Goal: Book appointment/travel/reservation

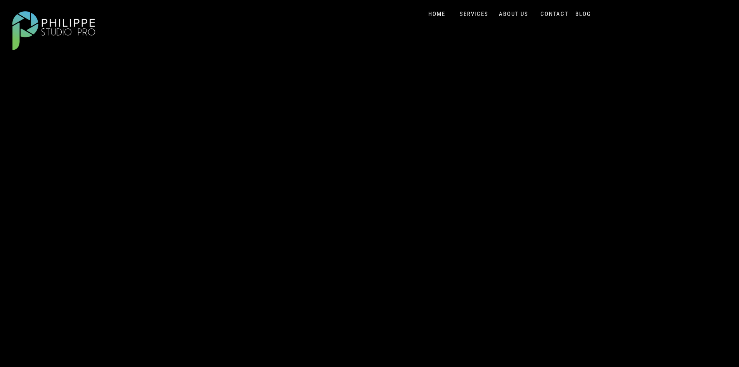
scroll to position [78, 0]
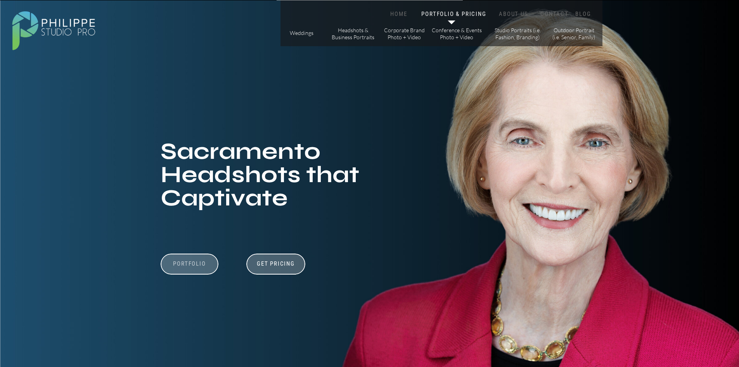
click at [192, 263] on h3 "Portfolio" at bounding box center [190, 267] width 54 height 15
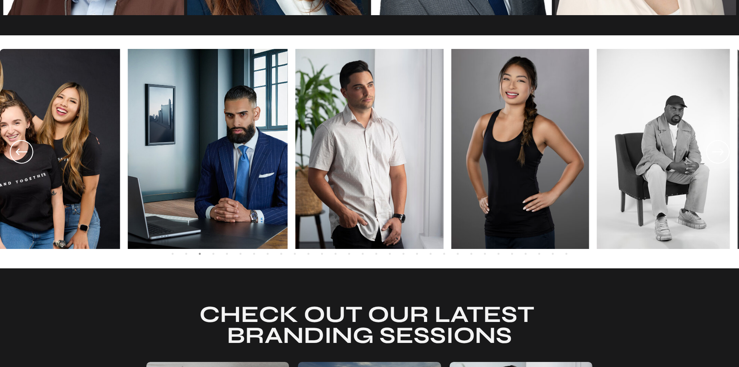
scroll to position [1573, 0]
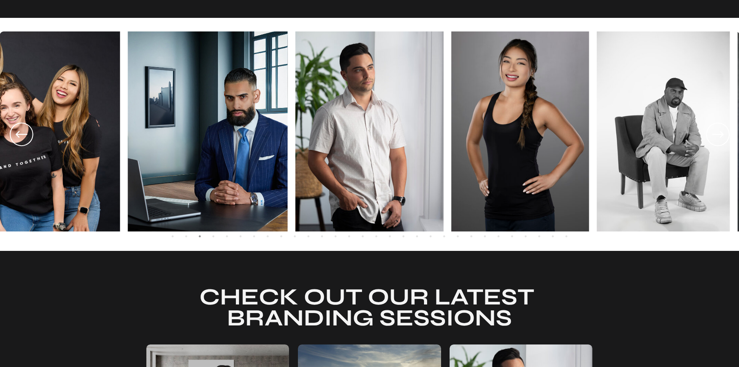
click at [718, 143] on icon at bounding box center [718, 134] width 28 height 29
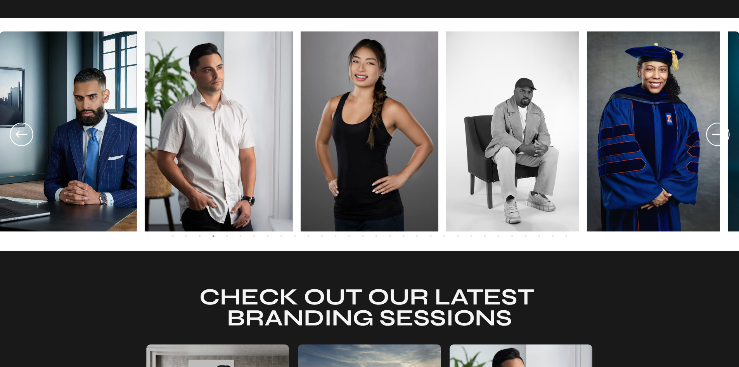
click at [718, 143] on icon at bounding box center [718, 134] width 28 height 29
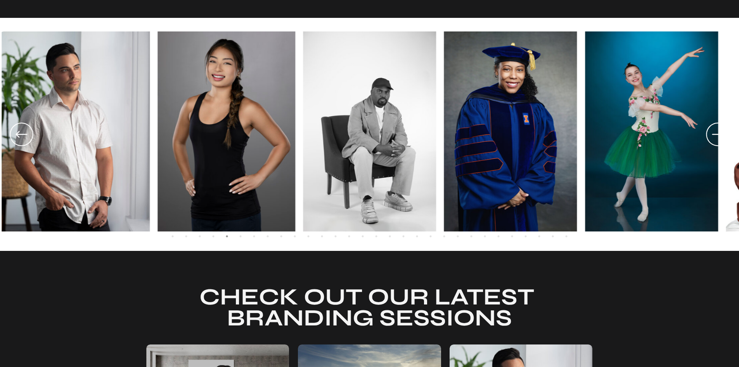
click at [718, 143] on icon at bounding box center [718, 134] width 28 height 29
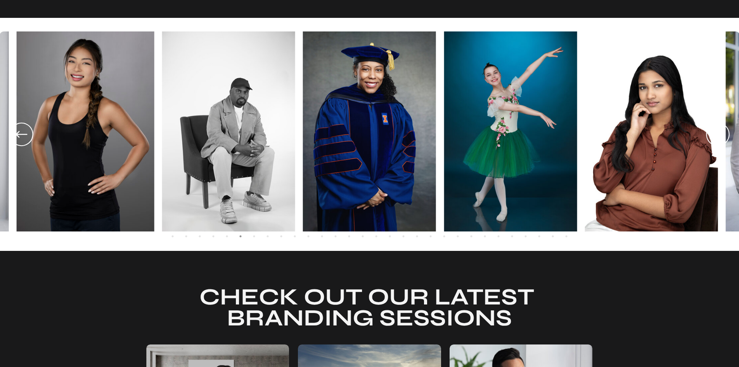
click at [718, 143] on icon at bounding box center [718, 134] width 28 height 29
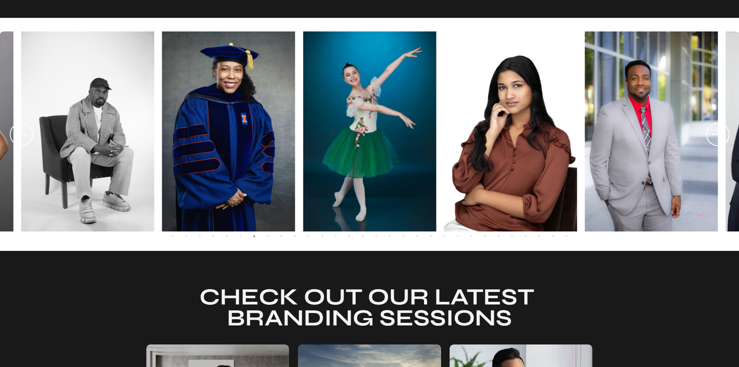
click at [718, 143] on icon at bounding box center [718, 134] width 28 height 29
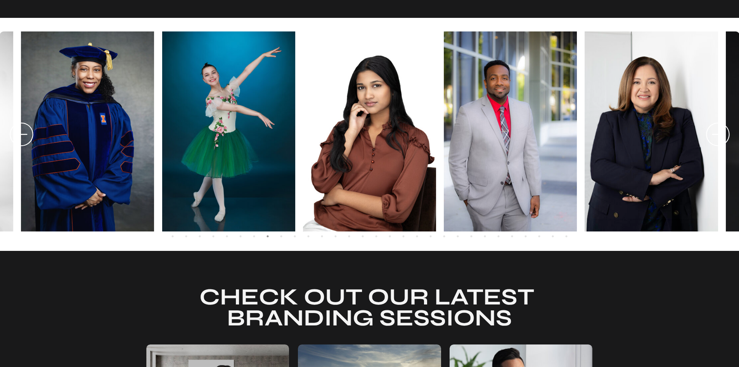
click at [718, 143] on icon at bounding box center [718, 134] width 28 height 29
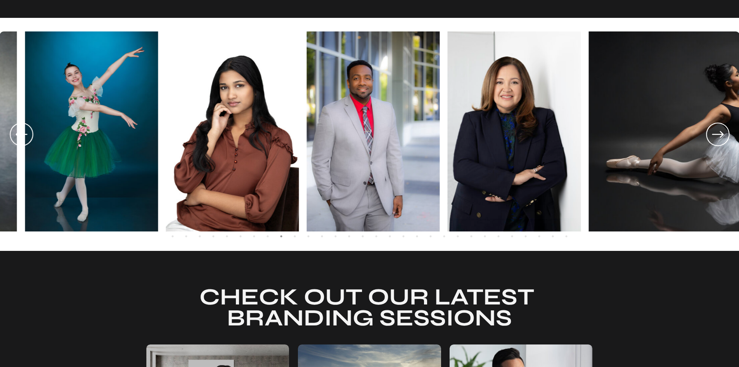
click at [718, 143] on icon at bounding box center [718, 134] width 28 height 29
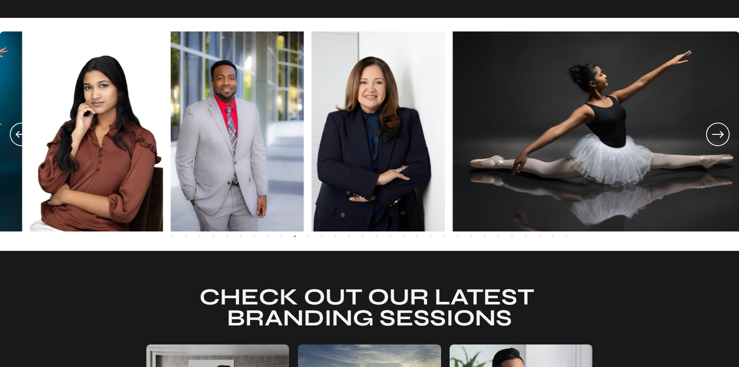
click at [718, 143] on icon at bounding box center [718, 134] width 28 height 29
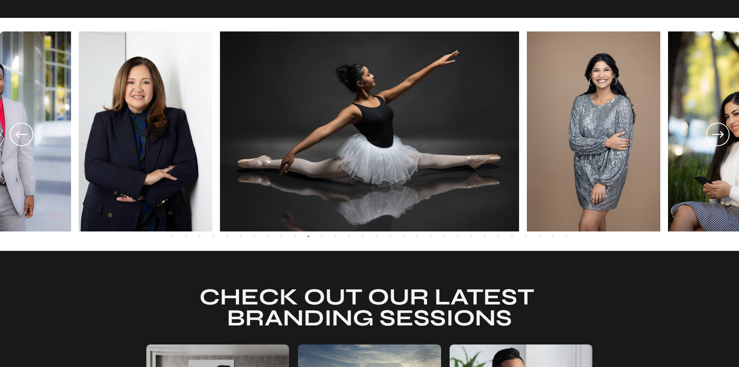
click at [718, 143] on icon at bounding box center [718, 134] width 28 height 29
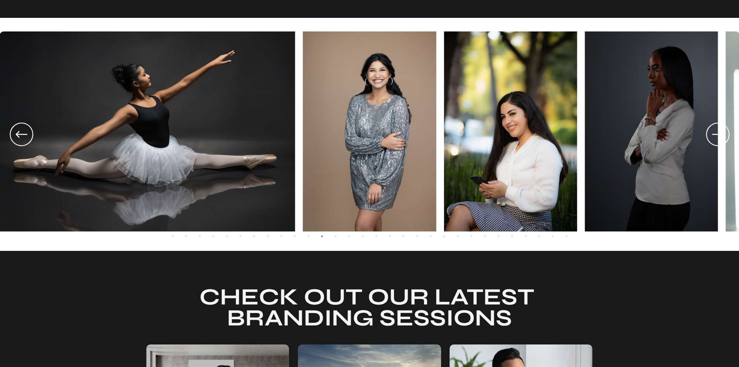
click at [718, 143] on icon at bounding box center [718, 134] width 28 height 29
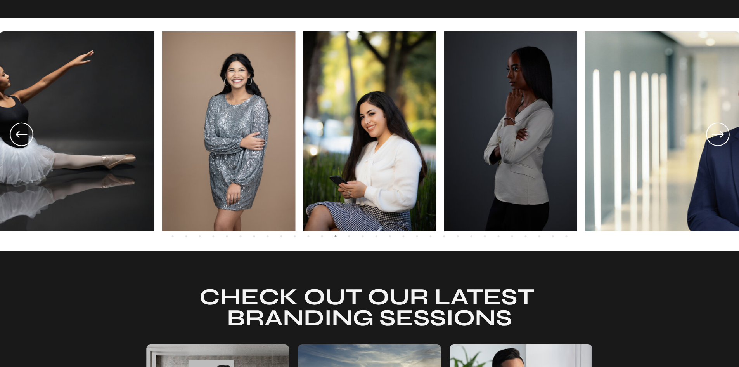
click at [718, 143] on icon at bounding box center [718, 134] width 28 height 29
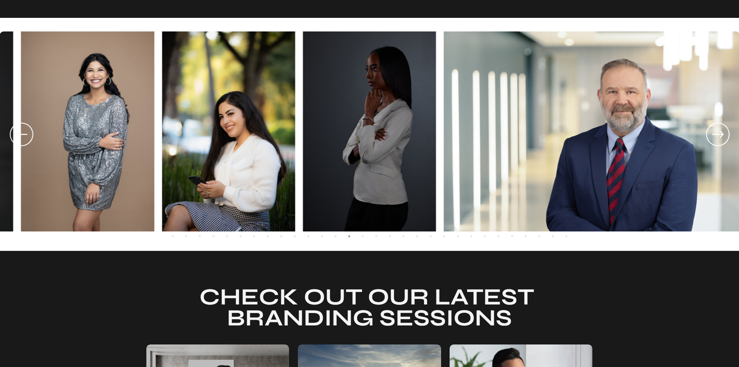
click at [718, 143] on icon at bounding box center [718, 134] width 28 height 29
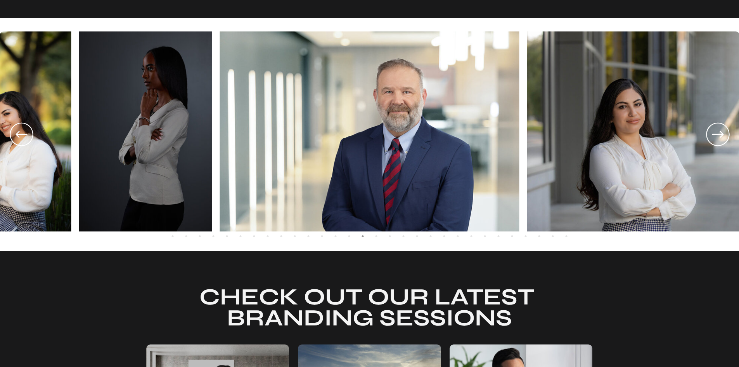
click at [718, 143] on icon at bounding box center [718, 134] width 28 height 29
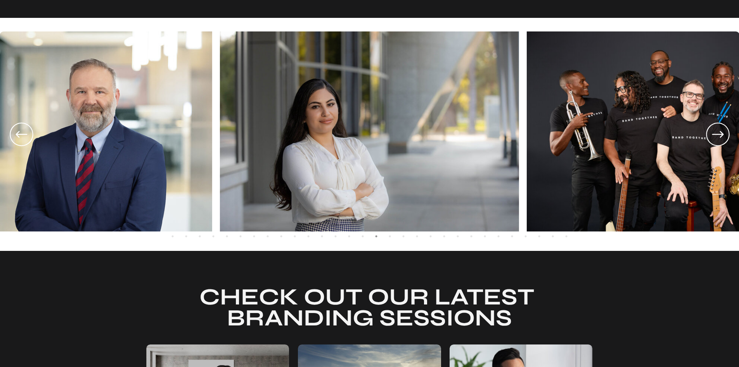
click at [718, 143] on icon at bounding box center [718, 134] width 28 height 29
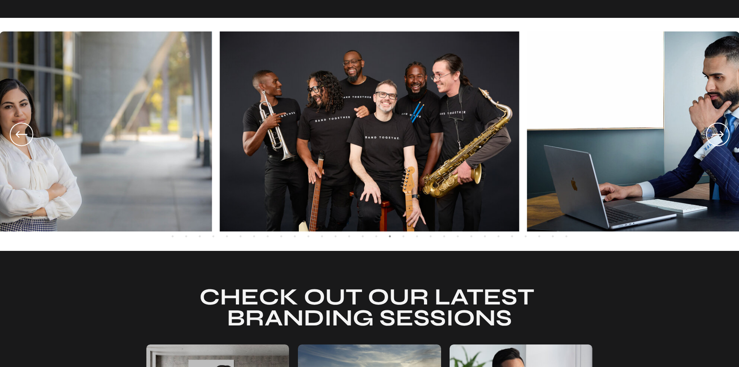
click at [718, 142] on icon at bounding box center [718, 134] width 28 height 29
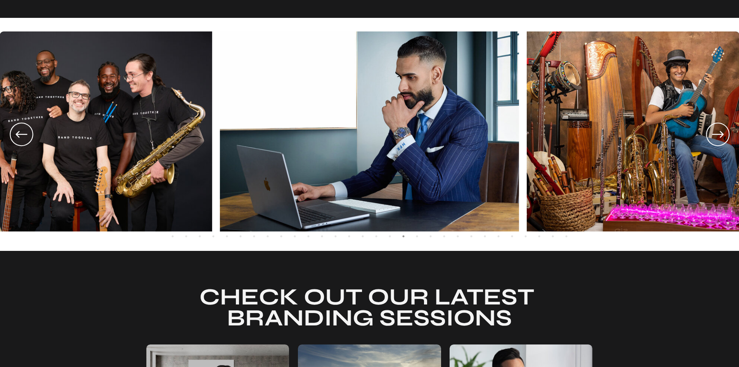
click at [718, 142] on icon at bounding box center [718, 134] width 28 height 29
